Goal: Communication & Community: Participate in discussion

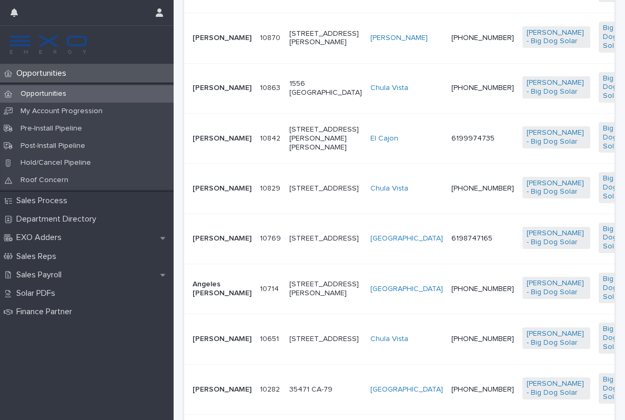
scroll to position [512, 0]
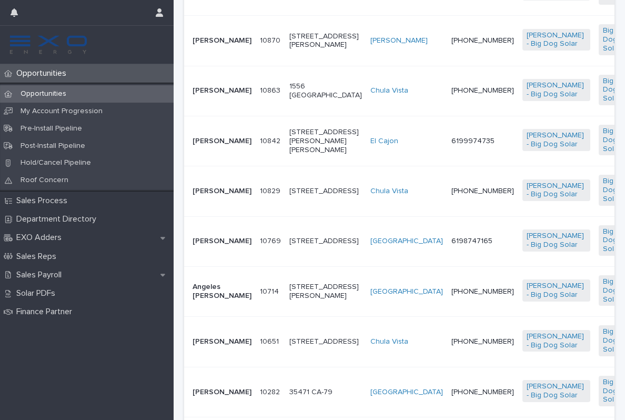
click at [256, 166] on td "10842 10842" at bounding box center [270, 141] width 29 height 50
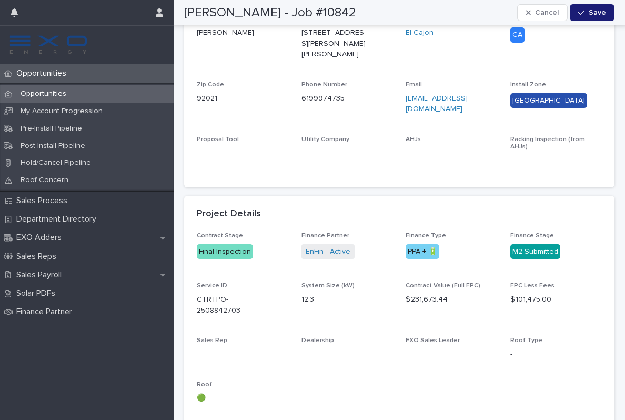
scroll to position [358, 0]
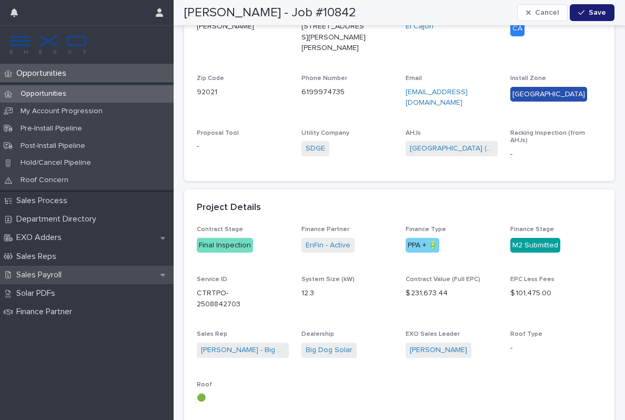
click at [47, 274] on p "Sales Payroll" at bounding box center [41, 275] width 58 height 10
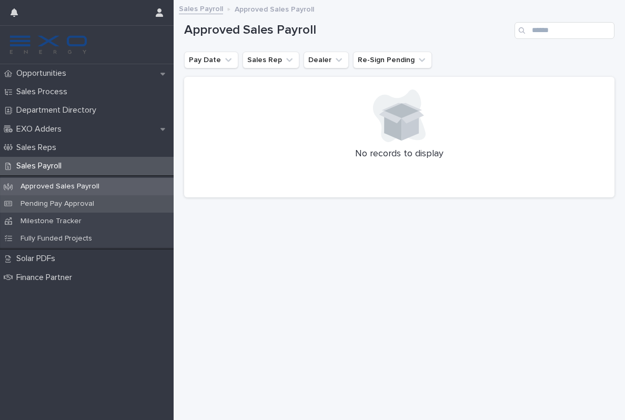
click at [64, 203] on p "Pending Pay Approval" at bounding box center [57, 203] width 90 height 9
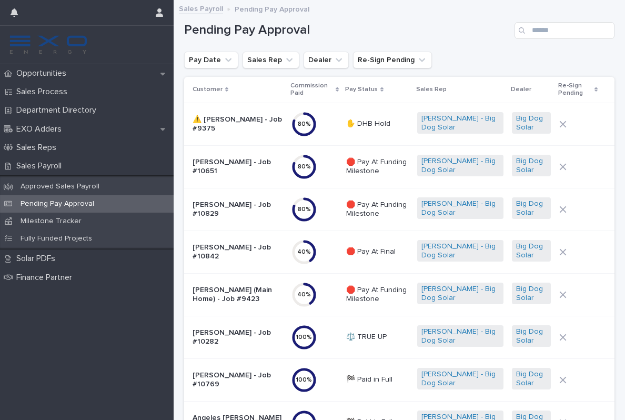
click at [388, 337] on p "⚖️ TRUE UP" at bounding box center [377, 336] width 63 height 9
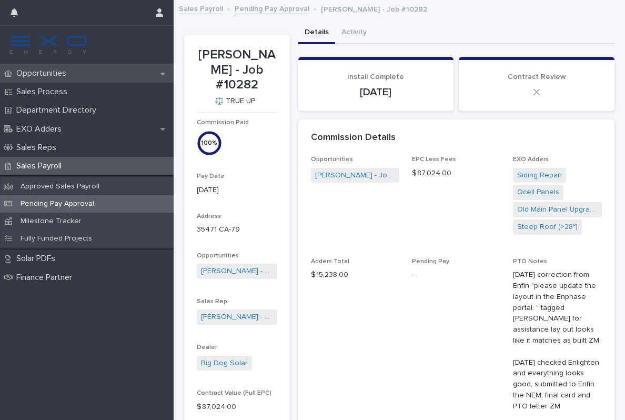
click at [63, 75] on p "Opportunities" at bounding box center [43, 73] width 63 height 10
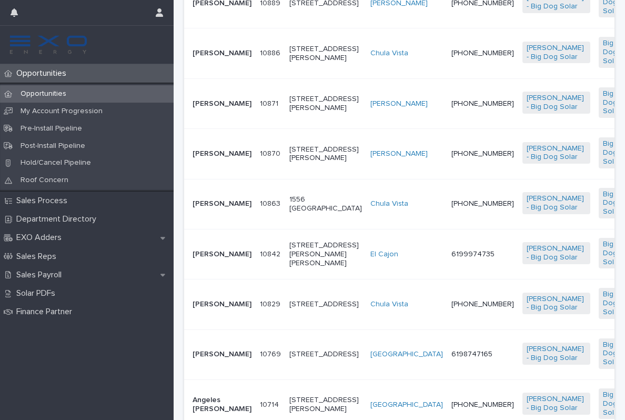
scroll to position [401, 0]
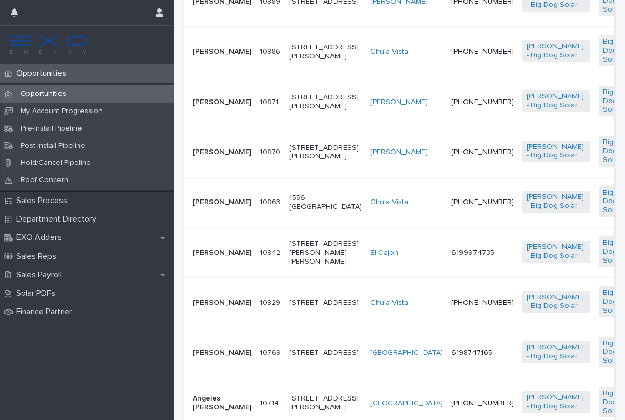
click at [447, 277] on td "6199974735" at bounding box center [482, 252] width 71 height 50
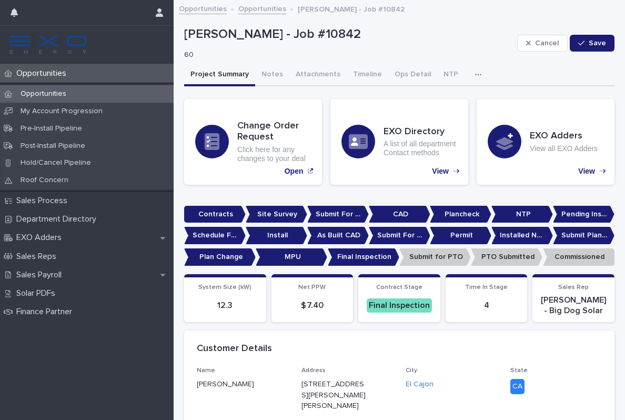
click at [475, 75] on icon "button" at bounding box center [478, 75] width 6 height 2
click at [441, 96] on button "Activity" at bounding box center [441, 102] width 69 height 16
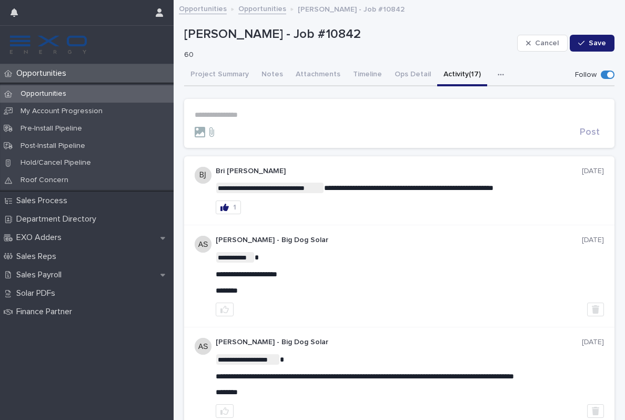
click at [271, 116] on p "**********" at bounding box center [399, 114] width 409 height 9
click at [251, 130] on span "[PERSON_NAME]" at bounding box center [227, 128] width 59 height 7
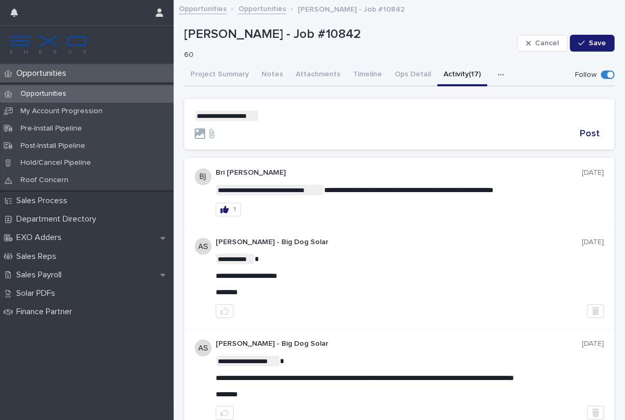
click at [310, 115] on p "**********" at bounding box center [399, 115] width 409 height 11
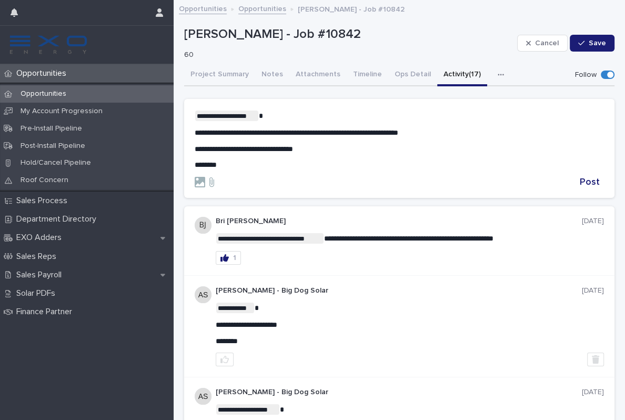
click at [230, 133] on span "**********" at bounding box center [297, 132] width 204 height 7
click at [594, 178] on span "Post" at bounding box center [590, 181] width 20 height 9
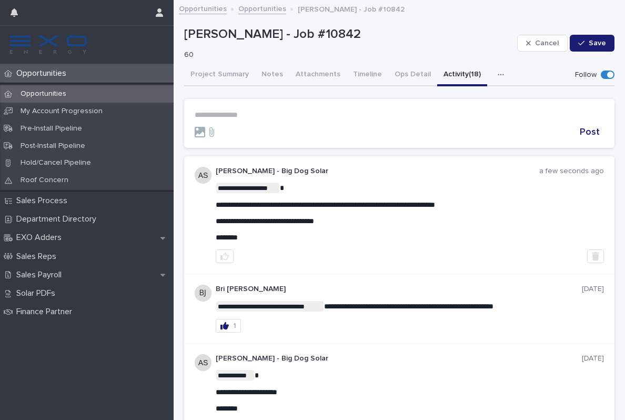
click at [55, 65] on div "Opportunities" at bounding box center [87, 73] width 174 height 18
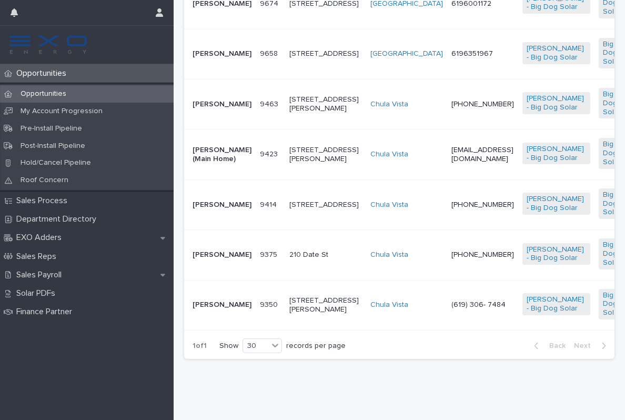
scroll to position [1267, 0]
click at [447, 179] on td "[EMAIL_ADDRESS][DOMAIN_NAME]" at bounding box center [482, 154] width 71 height 50
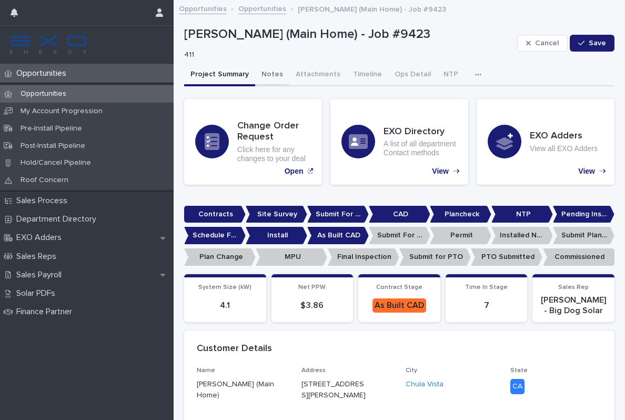
click at [270, 74] on button "Notes" at bounding box center [272, 75] width 34 height 22
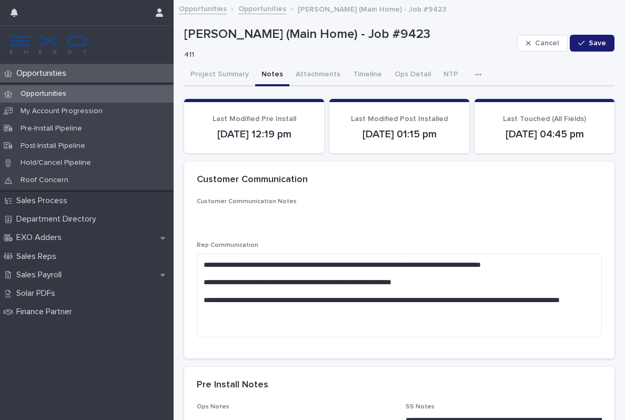
click at [475, 72] on icon "button" at bounding box center [478, 74] width 6 height 7
click at [439, 98] on button "Activity" at bounding box center [441, 102] width 69 height 16
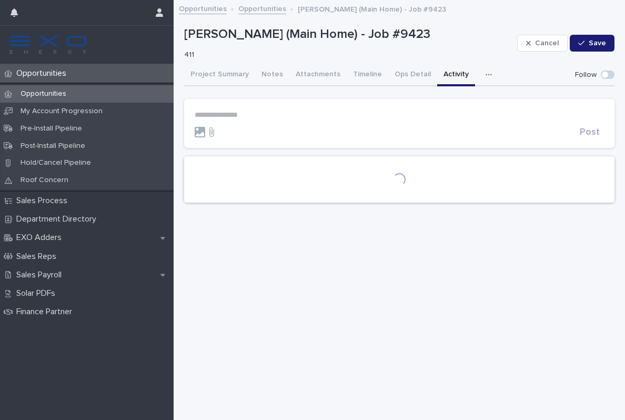
click at [222, 111] on p "**********" at bounding box center [399, 114] width 409 height 9
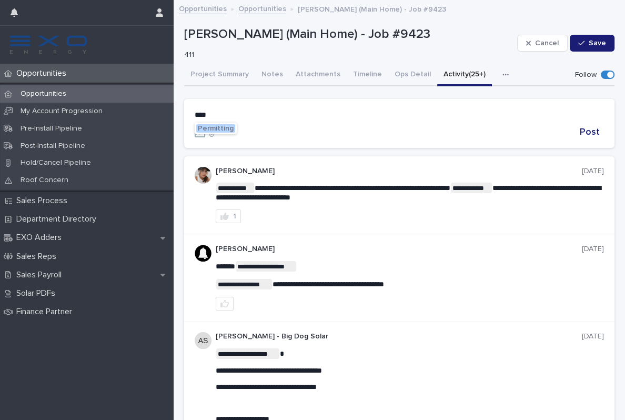
click at [218, 128] on span "Permitting" at bounding box center [216, 128] width 36 height 7
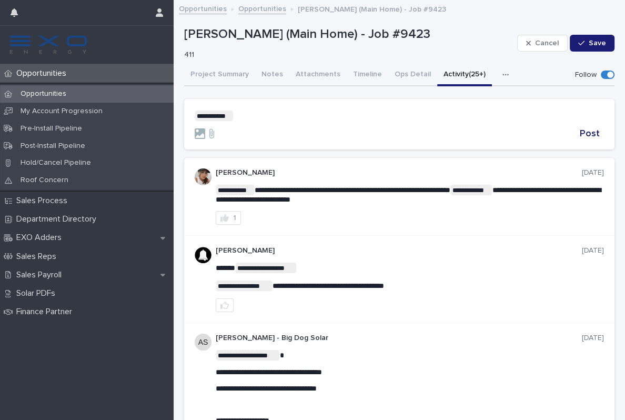
click at [269, 115] on p "**********" at bounding box center [399, 115] width 409 height 11
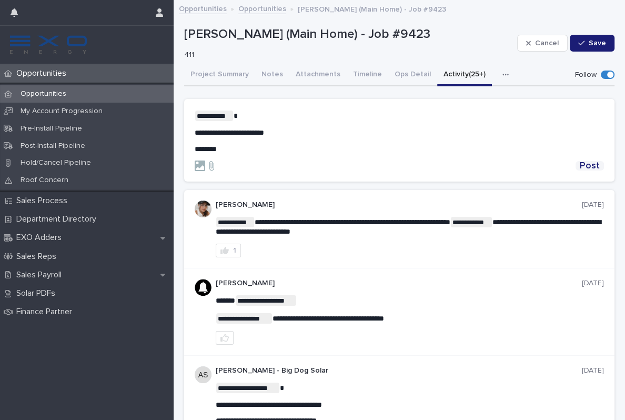
click at [593, 163] on span "Post" at bounding box center [590, 165] width 20 height 9
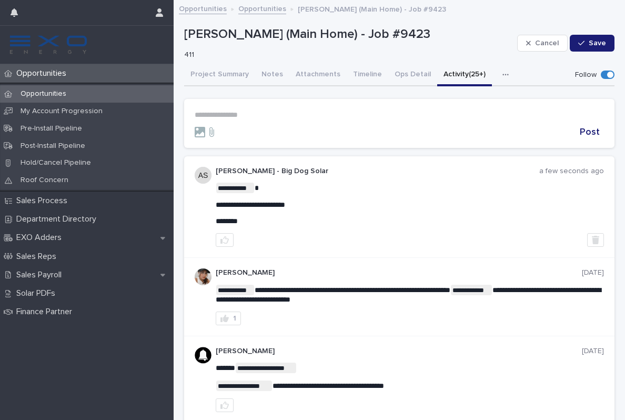
click at [55, 71] on p "Opportunities" at bounding box center [43, 73] width 63 height 10
